Goal: Task Accomplishment & Management: Use online tool/utility

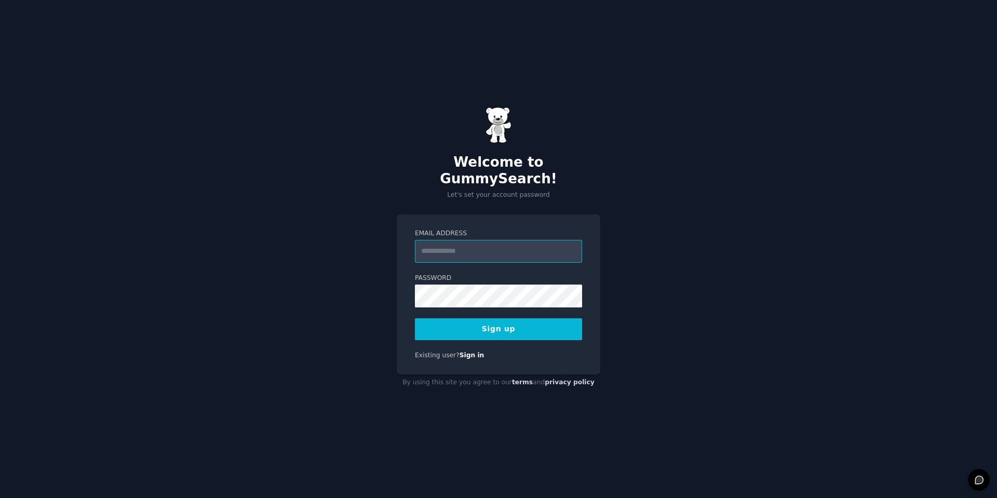
click at [470, 240] on input "Email Address" at bounding box center [498, 251] width 167 height 23
click at [450, 248] on input "Email Address" at bounding box center [498, 251] width 167 height 23
click at [482, 240] on input "Email Address" at bounding box center [498, 251] width 167 height 23
click at [469, 240] on input "**********" at bounding box center [498, 251] width 167 height 23
type input "**********"
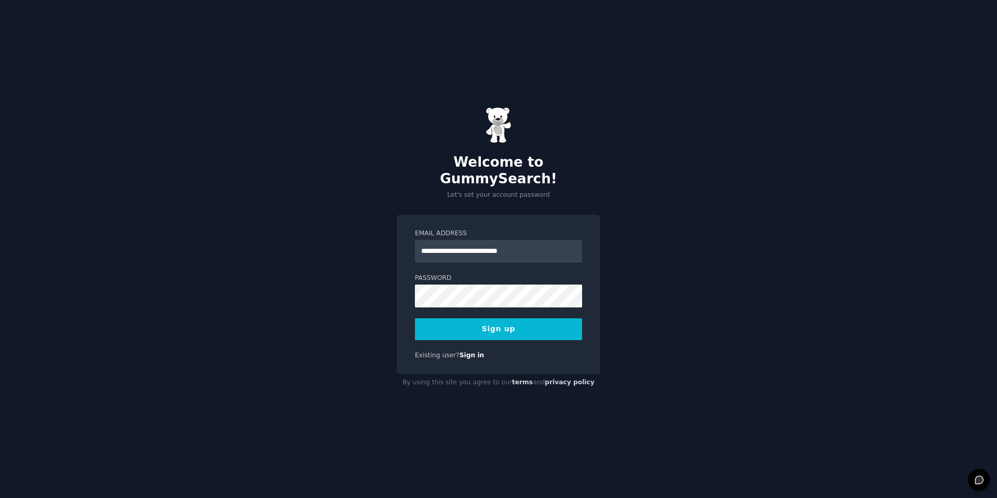
click at [539, 330] on button "Sign up" at bounding box center [498, 329] width 167 height 22
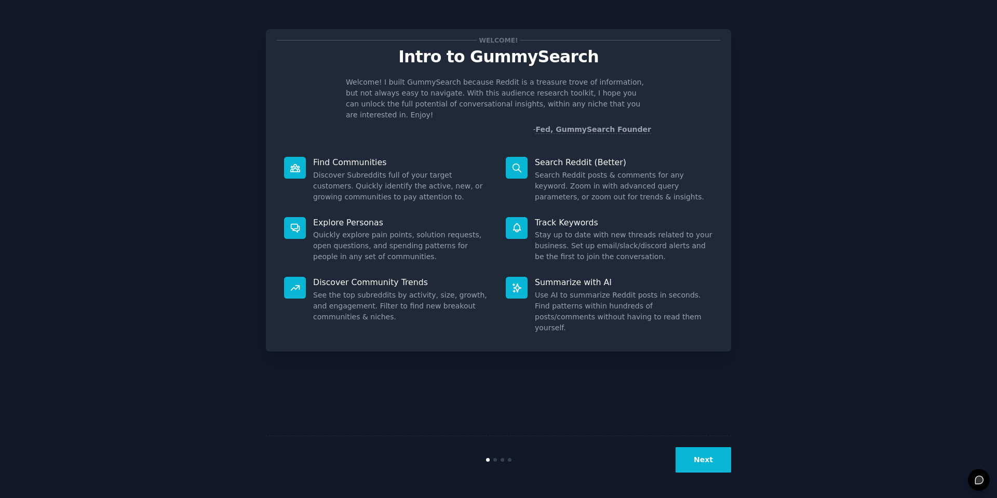
click at [691, 463] on button "Next" at bounding box center [703, 459] width 56 height 25
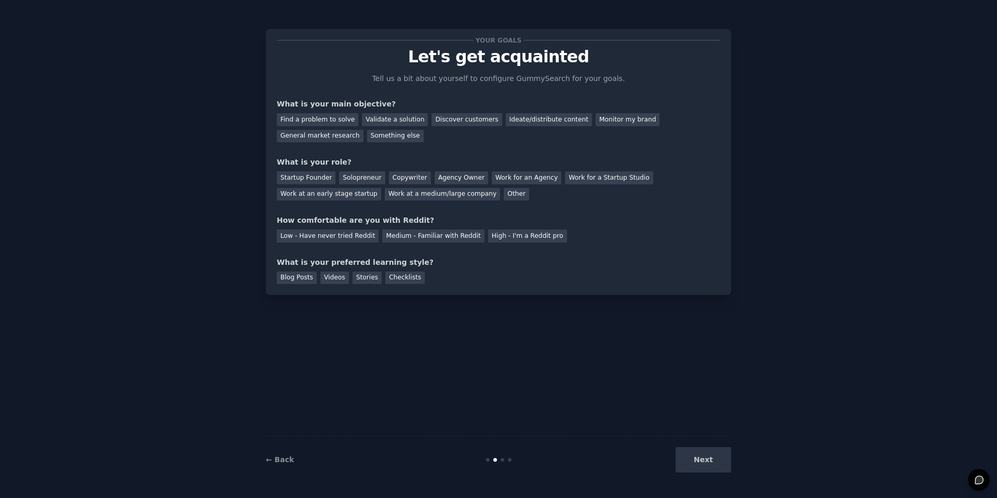
click at [279, 450] on div "← Back Next" at bounding box center [498, 460] width 465 height 48
click at [281, 460] on link "← Back" at bounding box center [280, 459] width 28 height 8
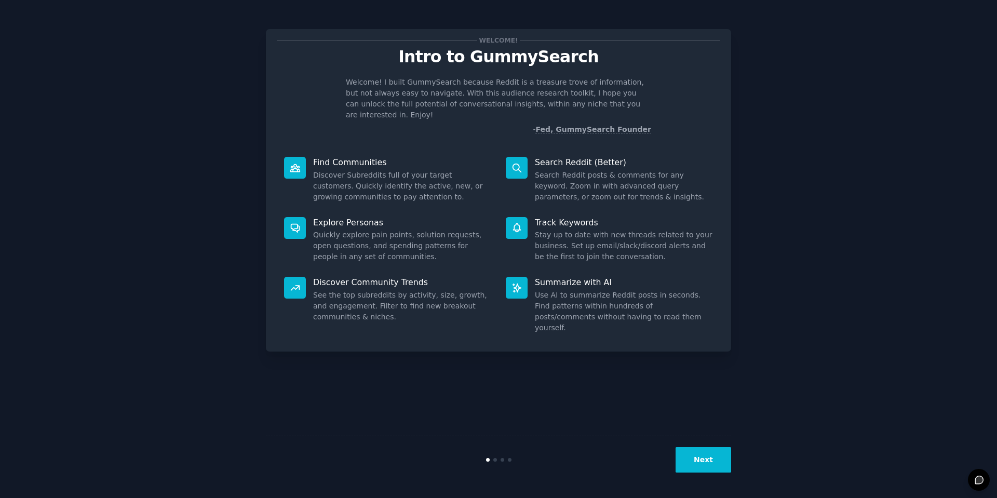
click at [697, 460] on button "Next" at bounding box center [703, 459] width 56 height 25
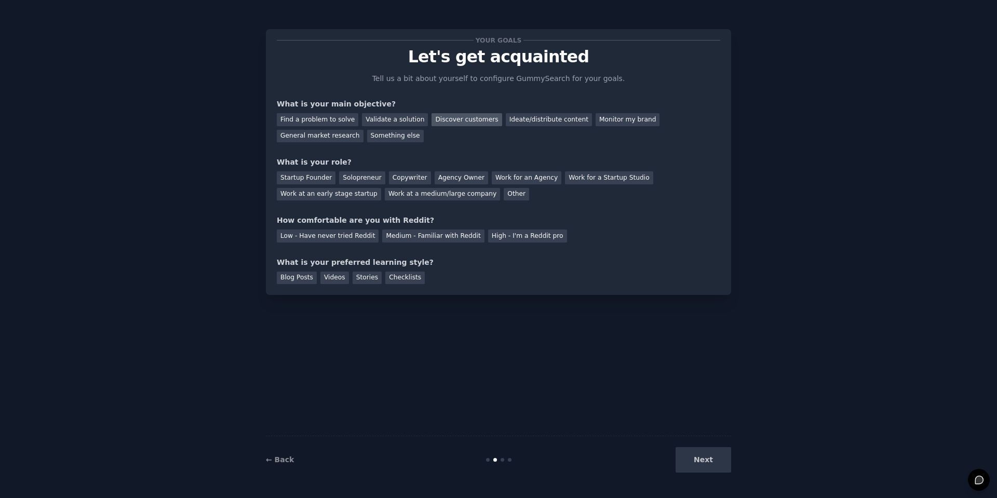
click at [464, 120] on div "Discover customers" at bounding box center [466, 119] width 70 height 13
click at [299, 182] on div "Startup Founder" at bounding box center [306, 177] width 59 height 13
click at [349, 238] on div "Low - Have never tried Reddit" at bounding box center [328, 235] width 102 height 13
click at [688, 453] on div "Next" at bounding box center [653, 459] width 155 height 25
click at [703, 458] on div "Next" at bounding box center [653, 459] width 155 height 25
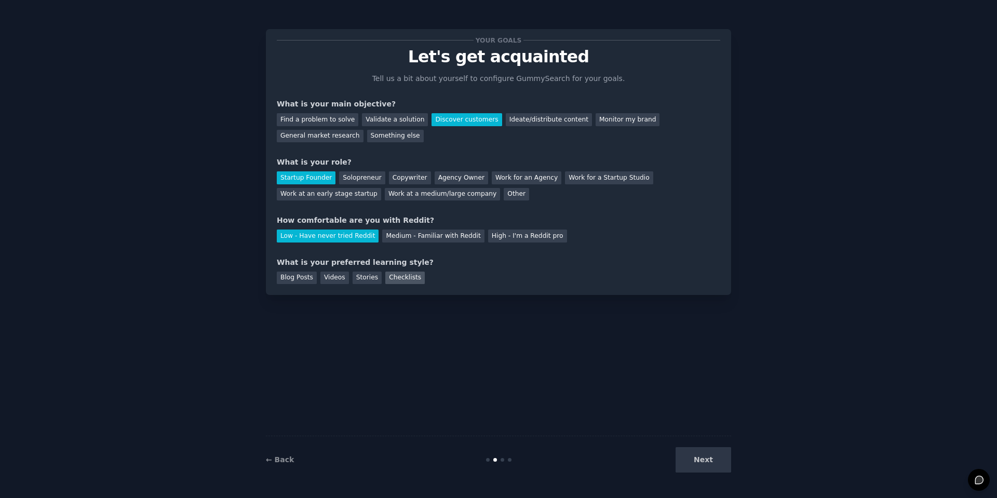
click at [399, 278] on div "Checklists" at bounding box center [404, 278] width 39 height 13
click at [704, 452] on button "Next" at bounding box center [703, 459] width 56 height 25
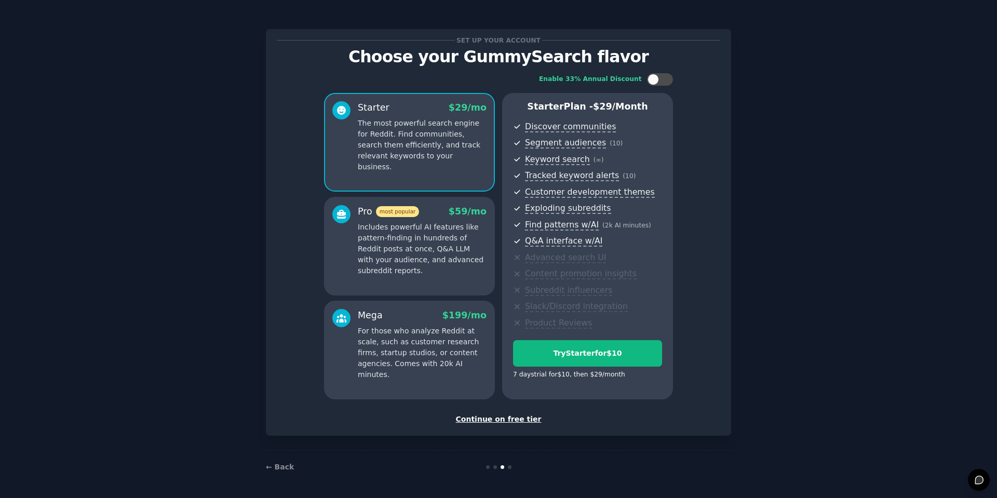
click at [705, 458] on div "← Back" at bounding box center [498, 466] width 465 height 33
click at [524, 420] on div "Continue on free tier" at bounding box center [498, 419] width 443 height 11
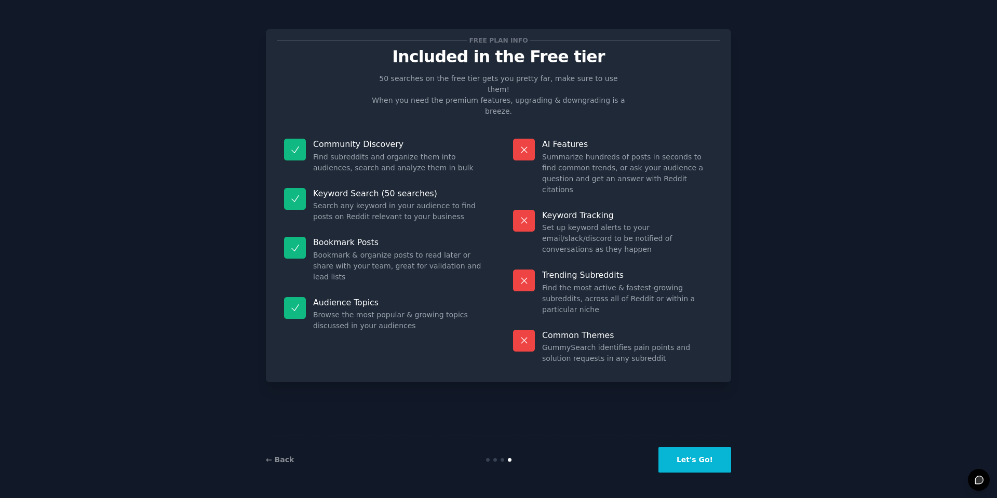
click at [696, 470] on button "Let's Go!" at bounding box center [694, 459] width 73 height 25
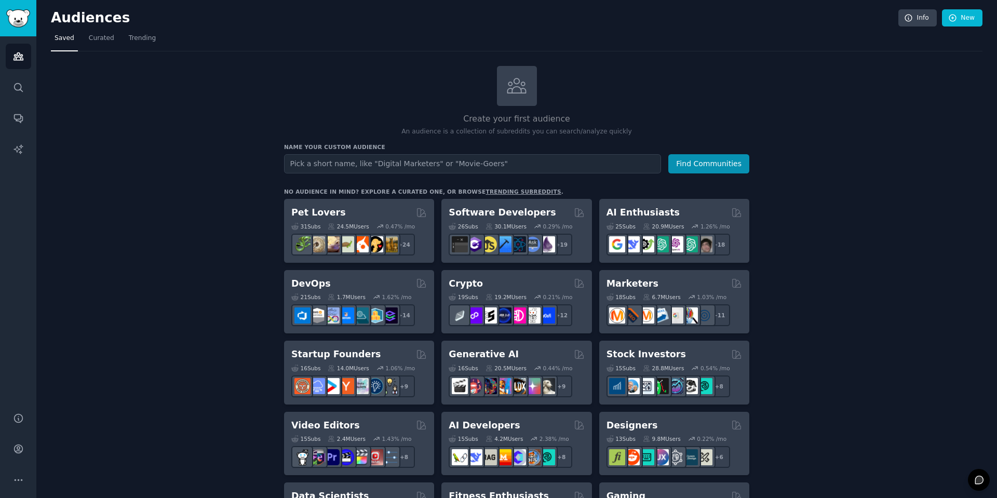
click at [397, 170] on input "text" at bounding box center [472, 163] width 377 height 19
click at [317, 164] on input "mecanicos" at bounding box center [472, 163] width 377 height 19
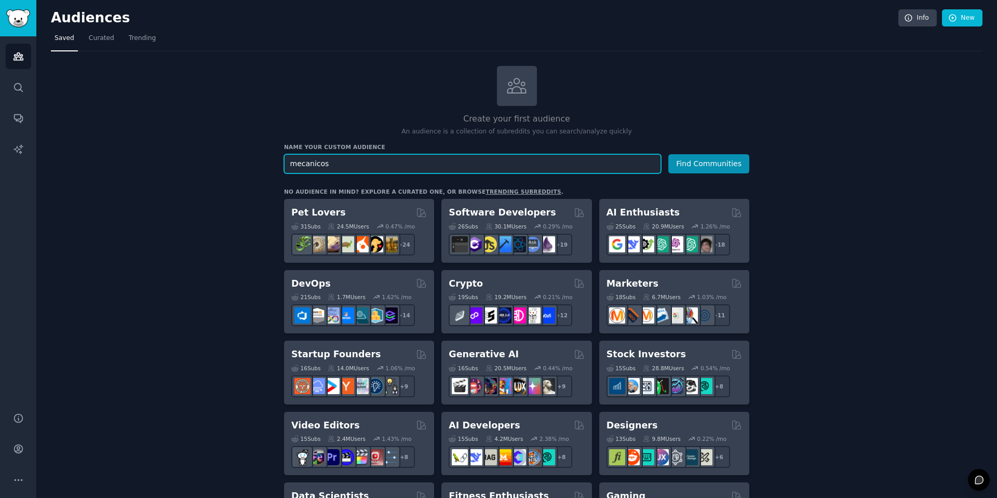
paste input "Mecânica"
type input "Mecânicos"
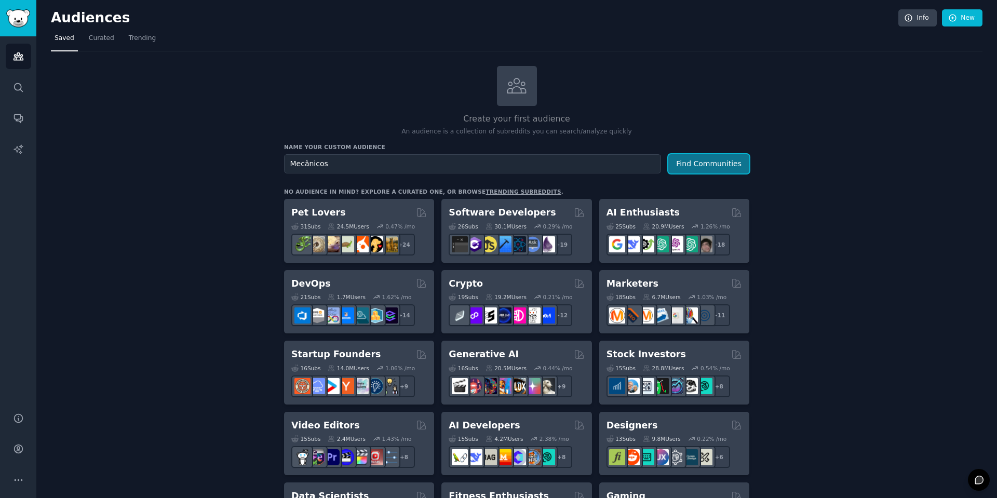
click at [732, 162] on button "Find Communities" at bounding box center [708, 163] width 81 height 19
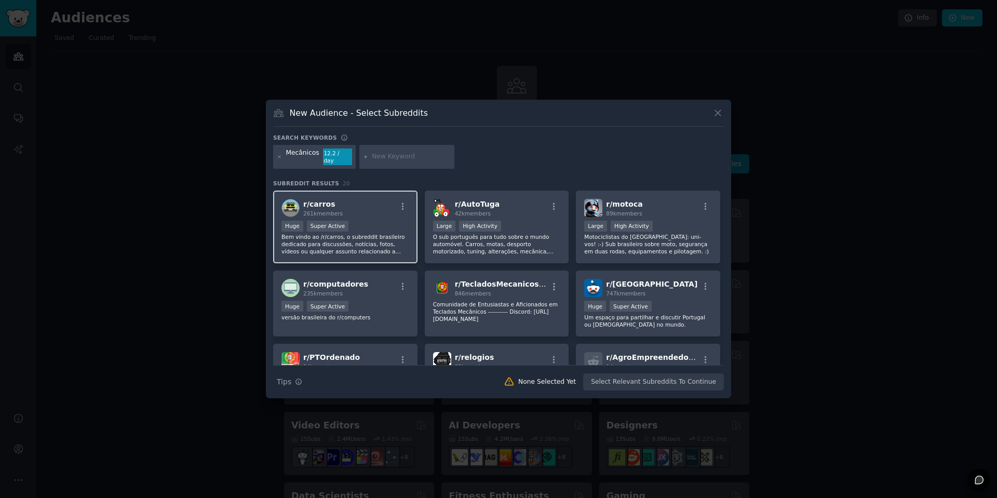
click at [318, 202] on span "r/ carros" at bounding box center [319, 204] width 32 height 8
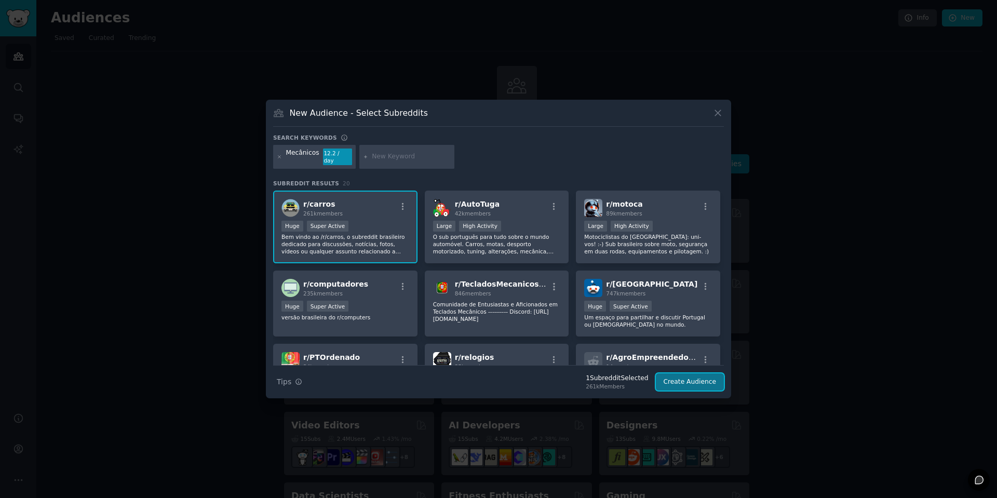
click at [686, 381] on button "Create Audience" at bounding box center [690, 382] width 69 height 18
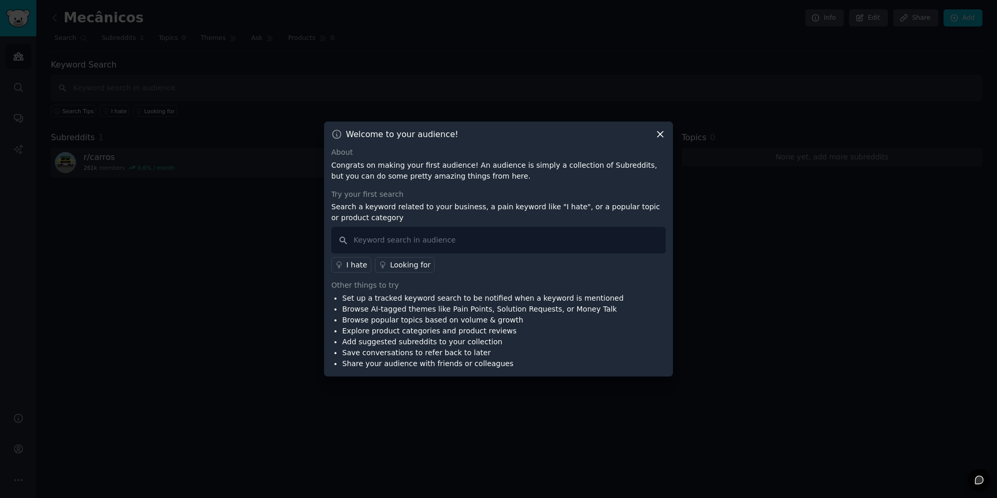
click at [662, 136] on icon at bounding box center [660, 135] width 6 height 6
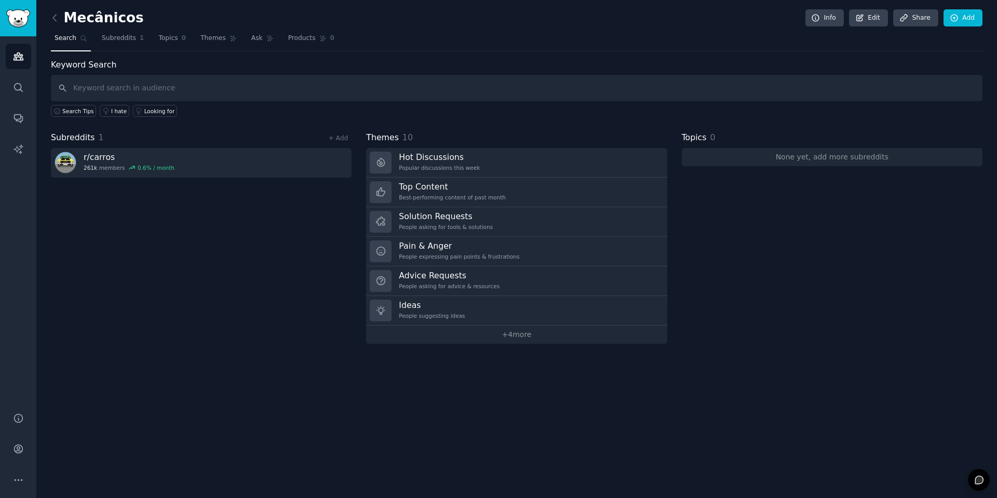
click at [169, 291] on div "Subreddits 1 + Add r/ carros 261k members 0.6 % / month" at bounding box center [201, 237] width 301 height 212
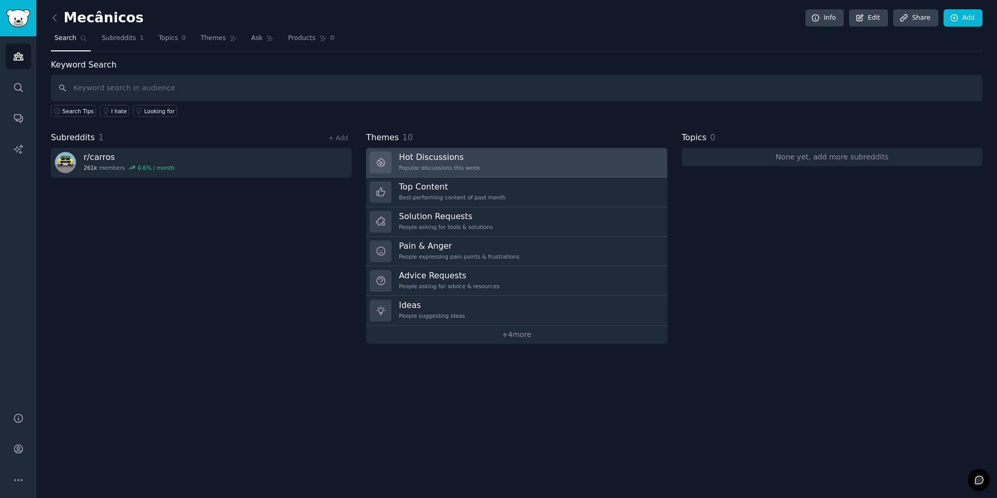
click at [480, 158] on link "Hot Discussions Popular discussions this week" at bounding box center [516, 163] width 301 height 30
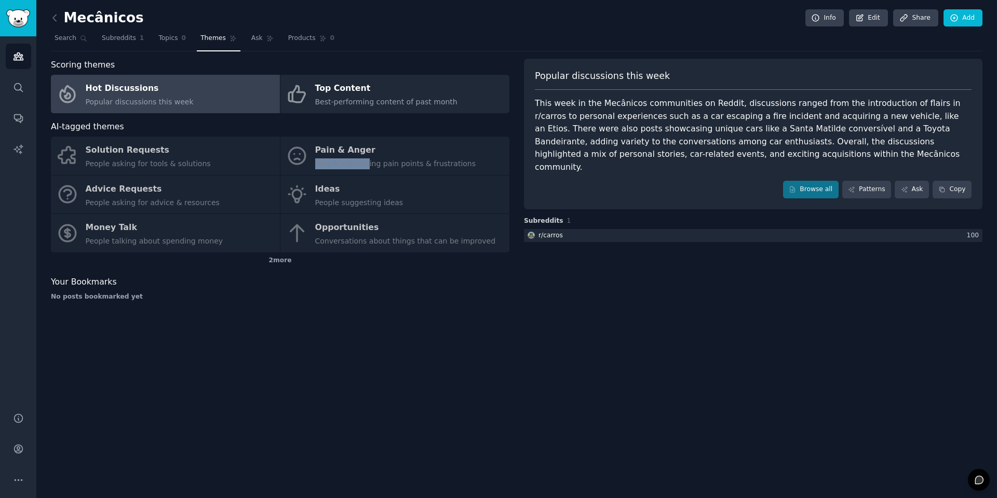
click at [365, 158] on div "Solution Requests People asking for tools & solutions Pain & Anger People expre…" at bounding box center [280, 195] width 458 height 116
click at [343, 155] on div "Solution Requests People asking for tools & solutions Pain & Anger People expre…" at bounding box center [280, 195] width 458 height 116
click at [292, 157] on div "Solution Requests People asking for tools & solutions Pain & Anger People expre…" at bounding box center [280, 195] width 458 height 116
click at [525, 361] on div "Mecânicos Info Edit Share Add Search Subreddits 1 Topics 0 Themes Ask Products …" at bounding box center [516, 249] width 960 height 498
